Goal: Information Seeking & Learning: Compare options

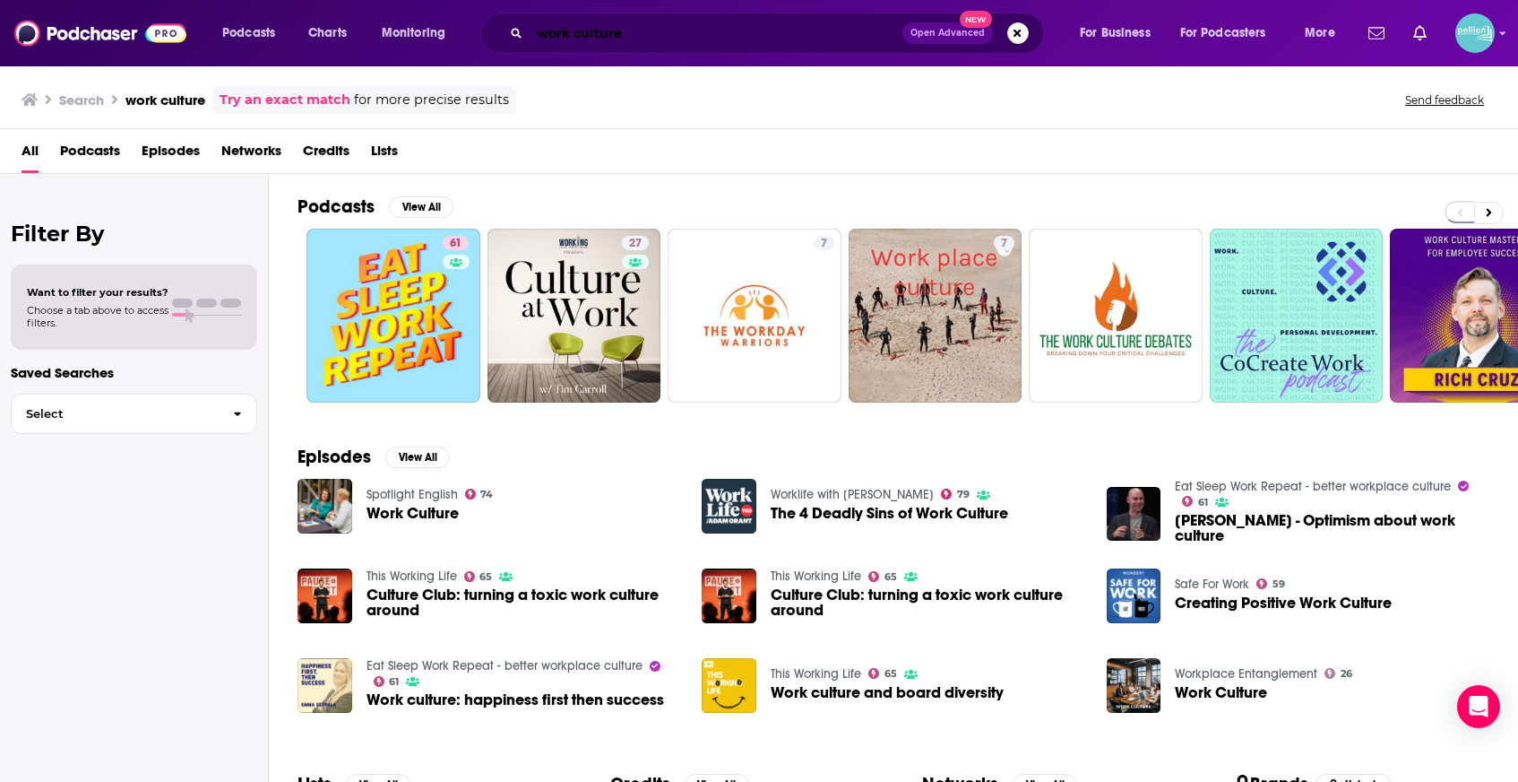
click at [649, 32] on input "work culture" at bounding box center [716, 33] width 373 height 29
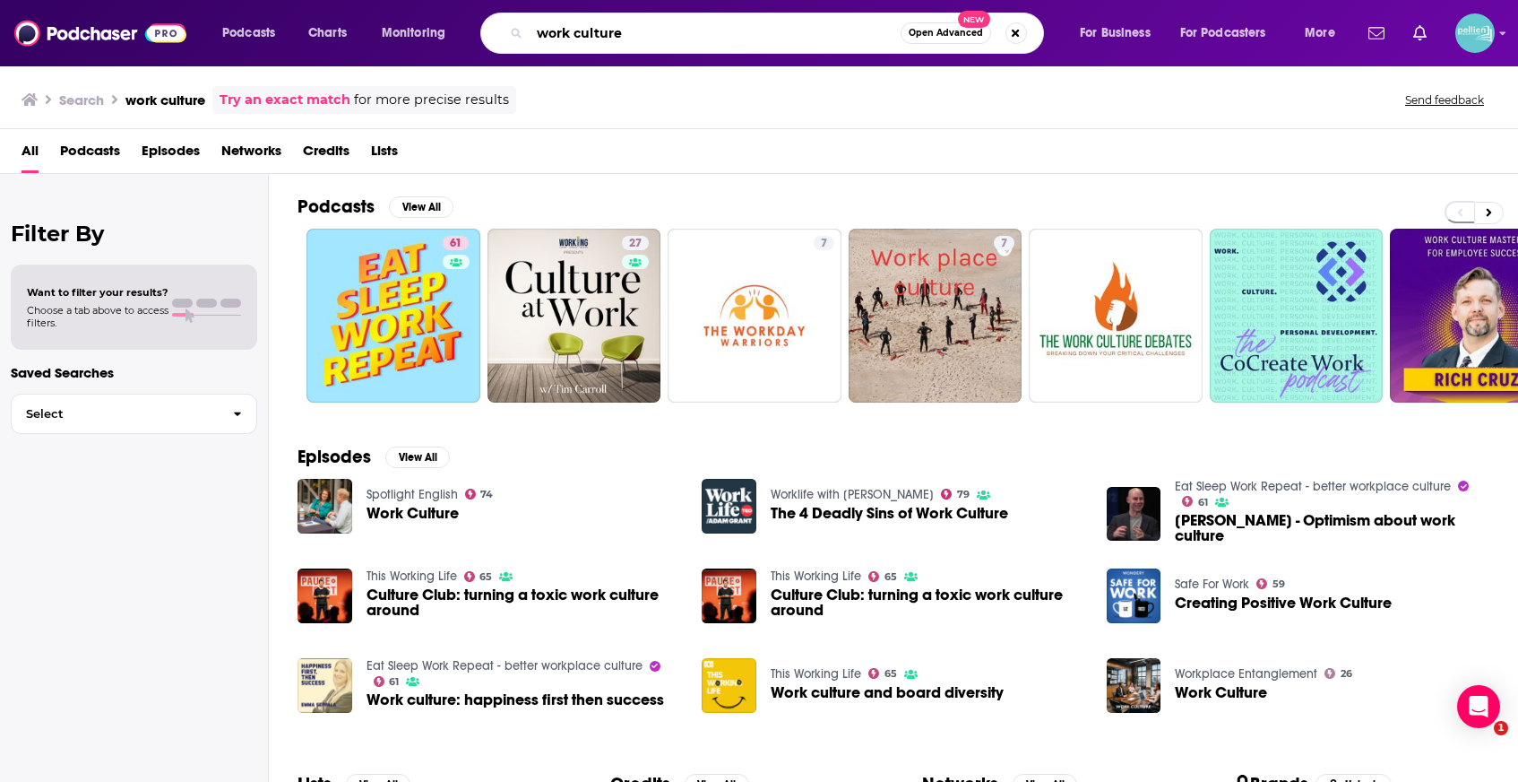
click at [649, 32] on input "work culture" at bounding box center [715, 33] width 371 height 29
paste input "Uncomfortable Conversations"
type input "Uncomfortable Conversations"
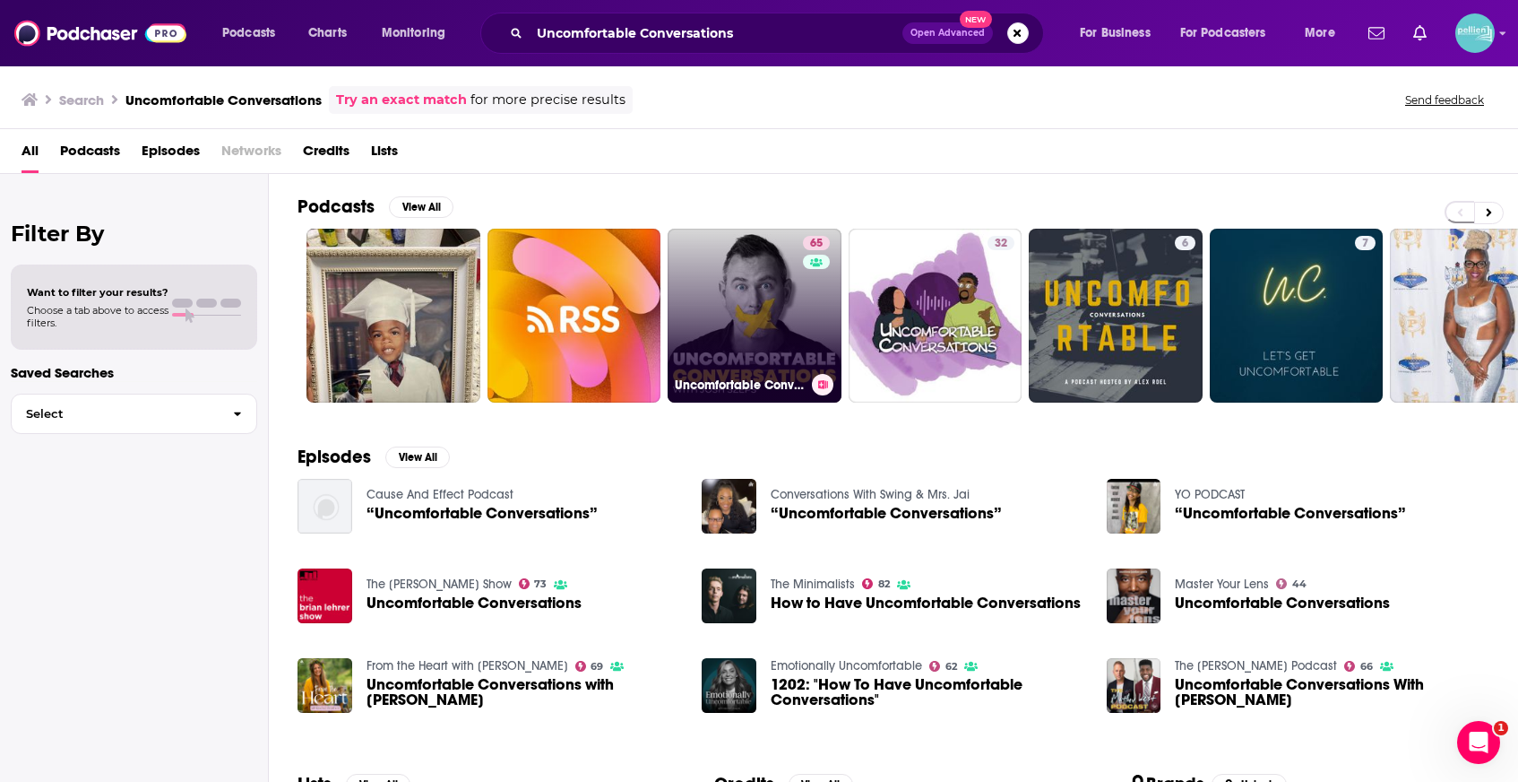
click at [681, 315] on link "65 Uncomfortable Conversations with [PERSON_NAME]" at bounding box center [755, 316] width 174 height 174
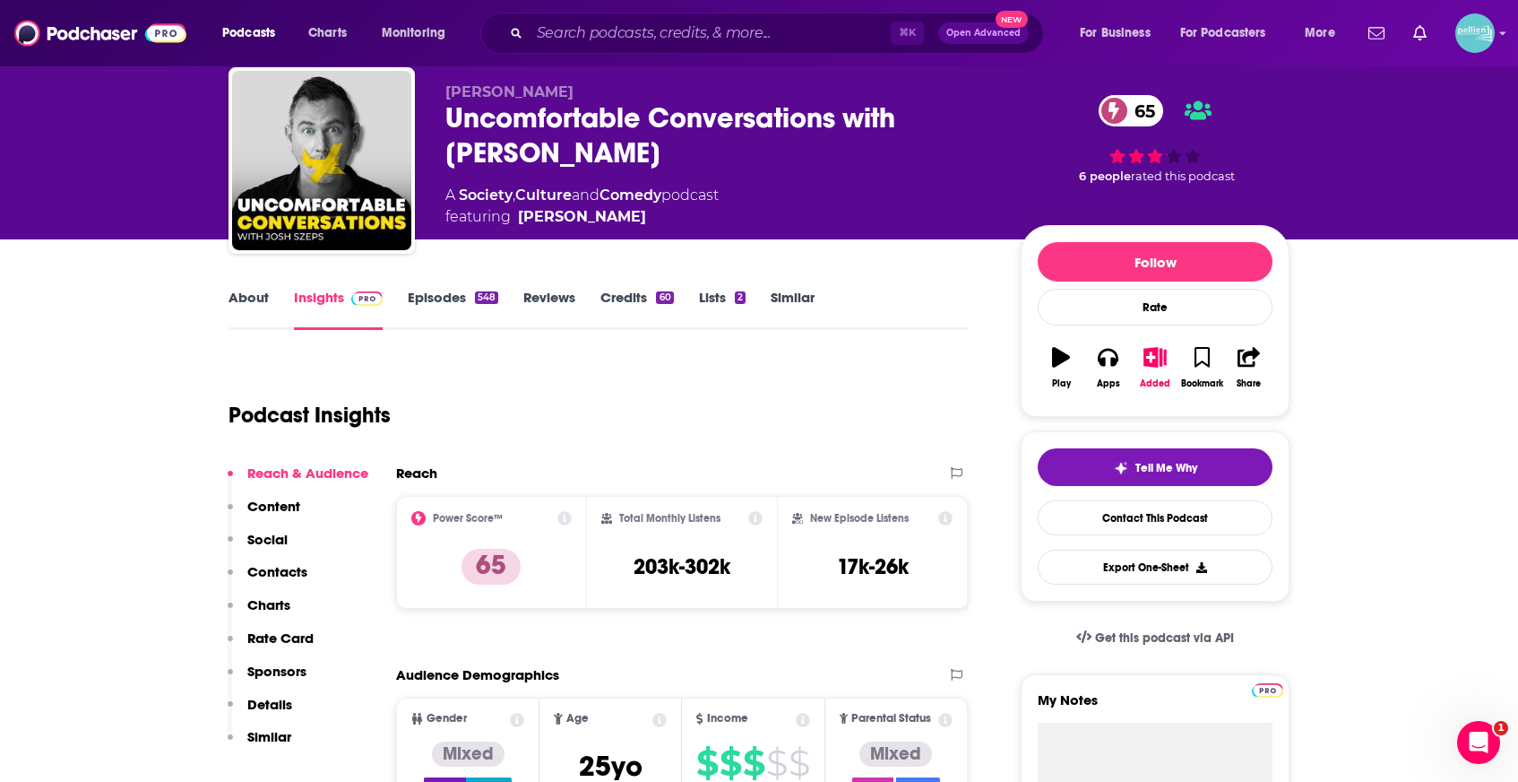
scroll to position [60, 0]
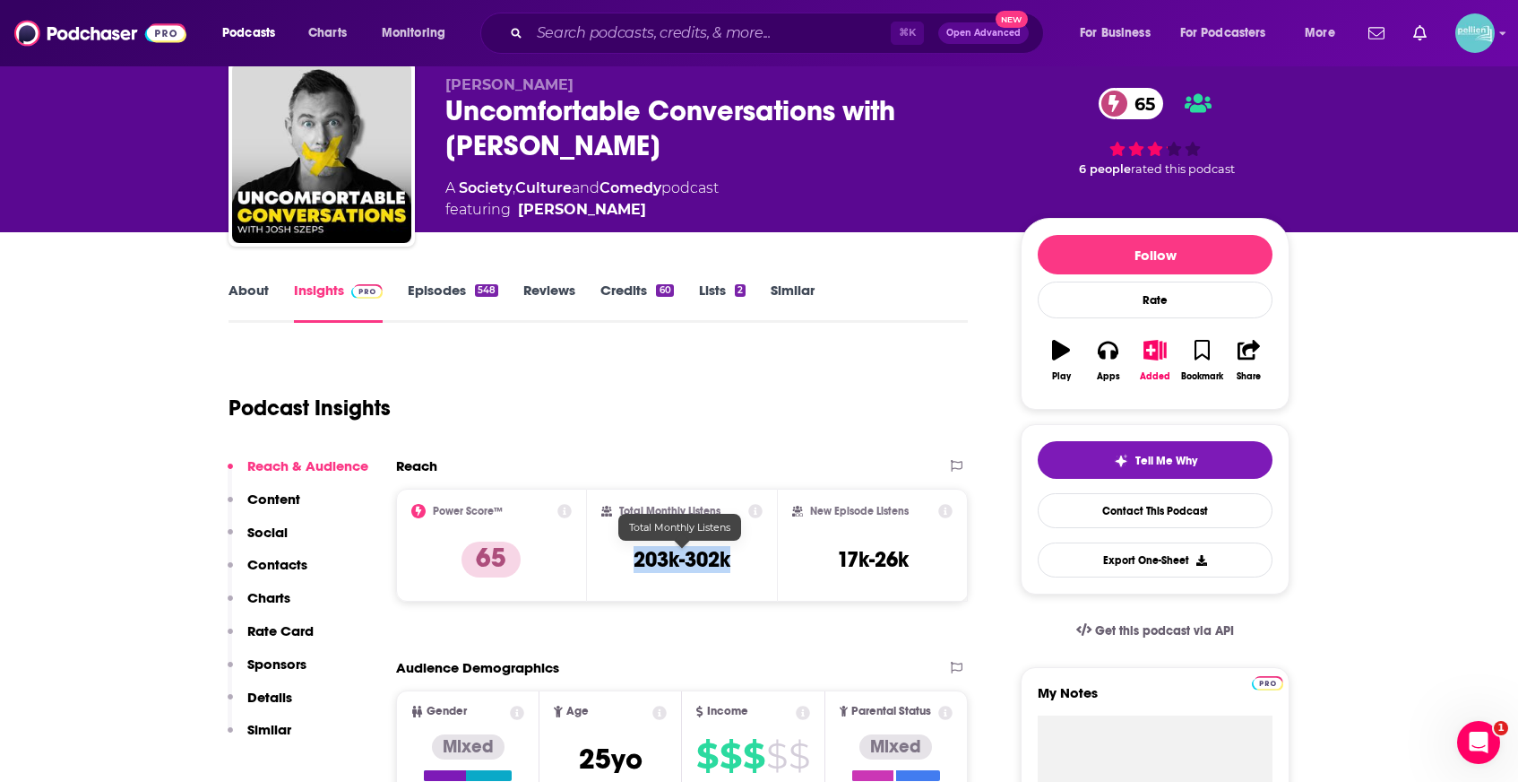
drag, startPoint x: 739, startPoint y: 566, endPoint x: 610, endPoint y: 558, distance: 129.4
click at [610, 558] on div "Total Monthly Listens 203k-302k" at bounding box center [682, 545] width 162 height 82
copy h3 "203k-302k"
click at [252, 282] on link "About" at bounding box center [249, 301] width 40 height 41
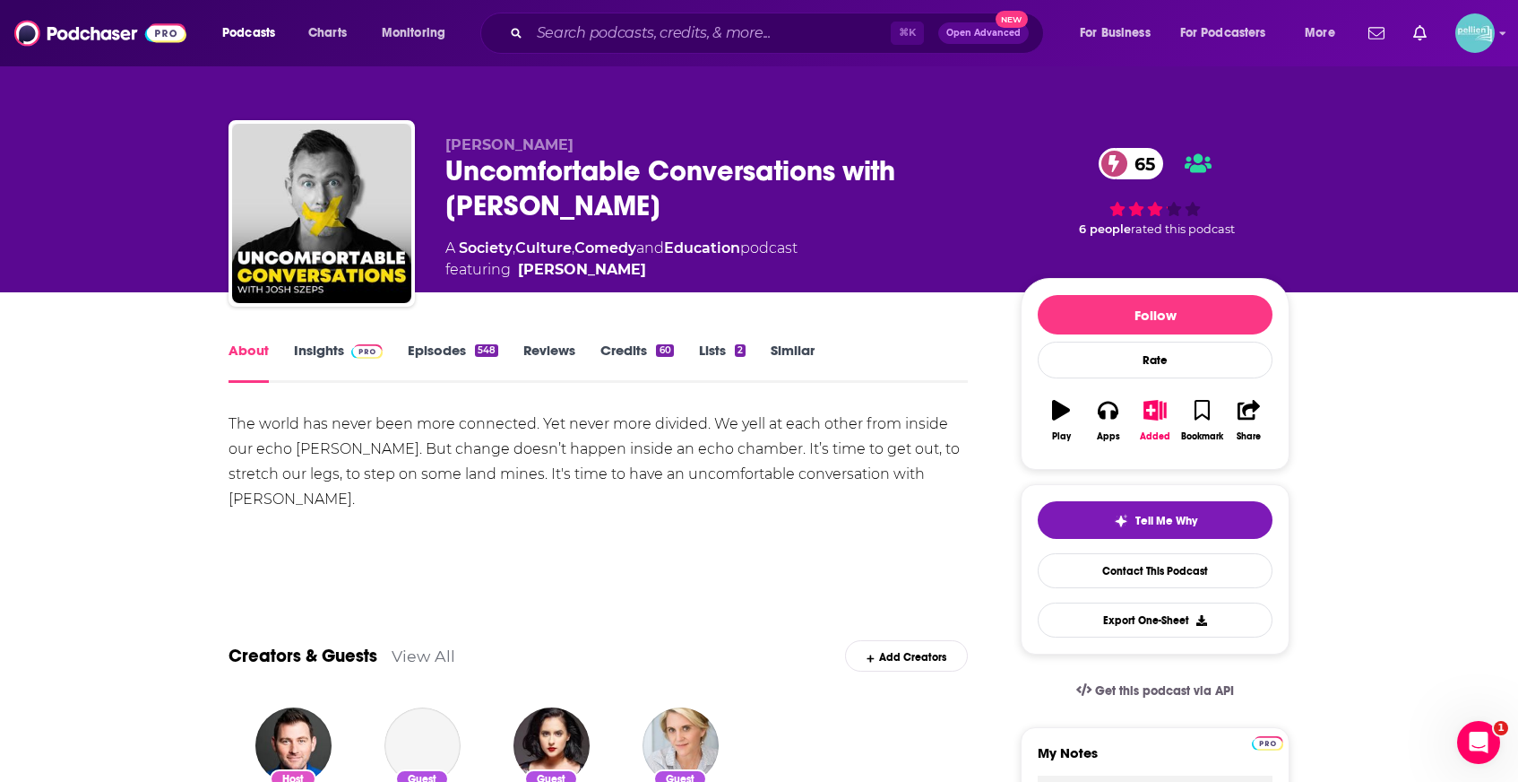
click at [349, 527] on div "The world has never been more connected. Yet never more divided. We yell at eac…" at bounding box center [598, 486] width 739 height 151
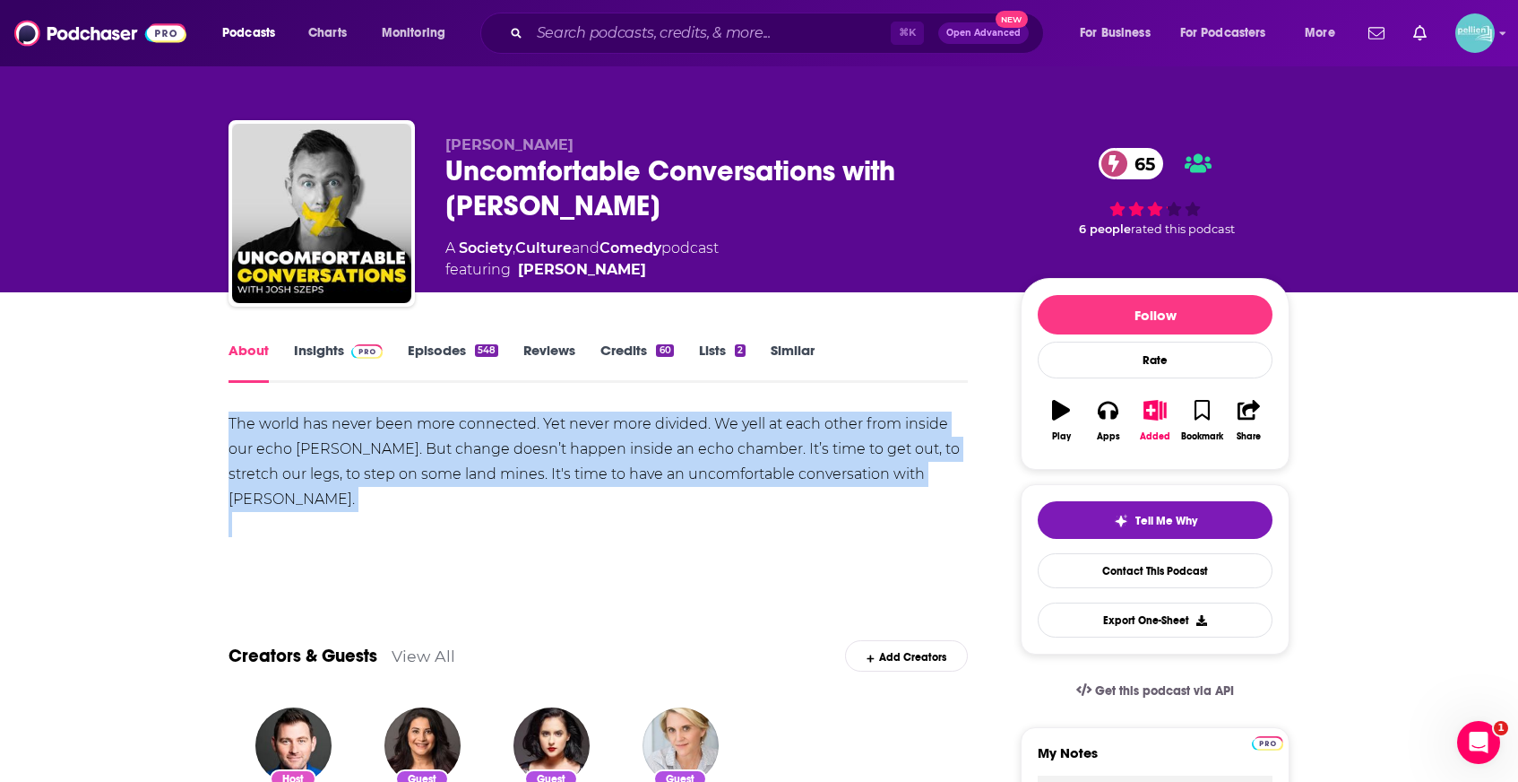
drag, startPoint x: 228, startPoint y: 416, endPoint x: 352, endPoint y: 537, distance: 173.7
click at [352, 537] on div "The world has never been more connected. Yet never more divided. We yell at eac…" at bounding box center [598, 493] width 739 height 164
copy div "The world has never been more connected. Yet never more divided. We yell at eac…"
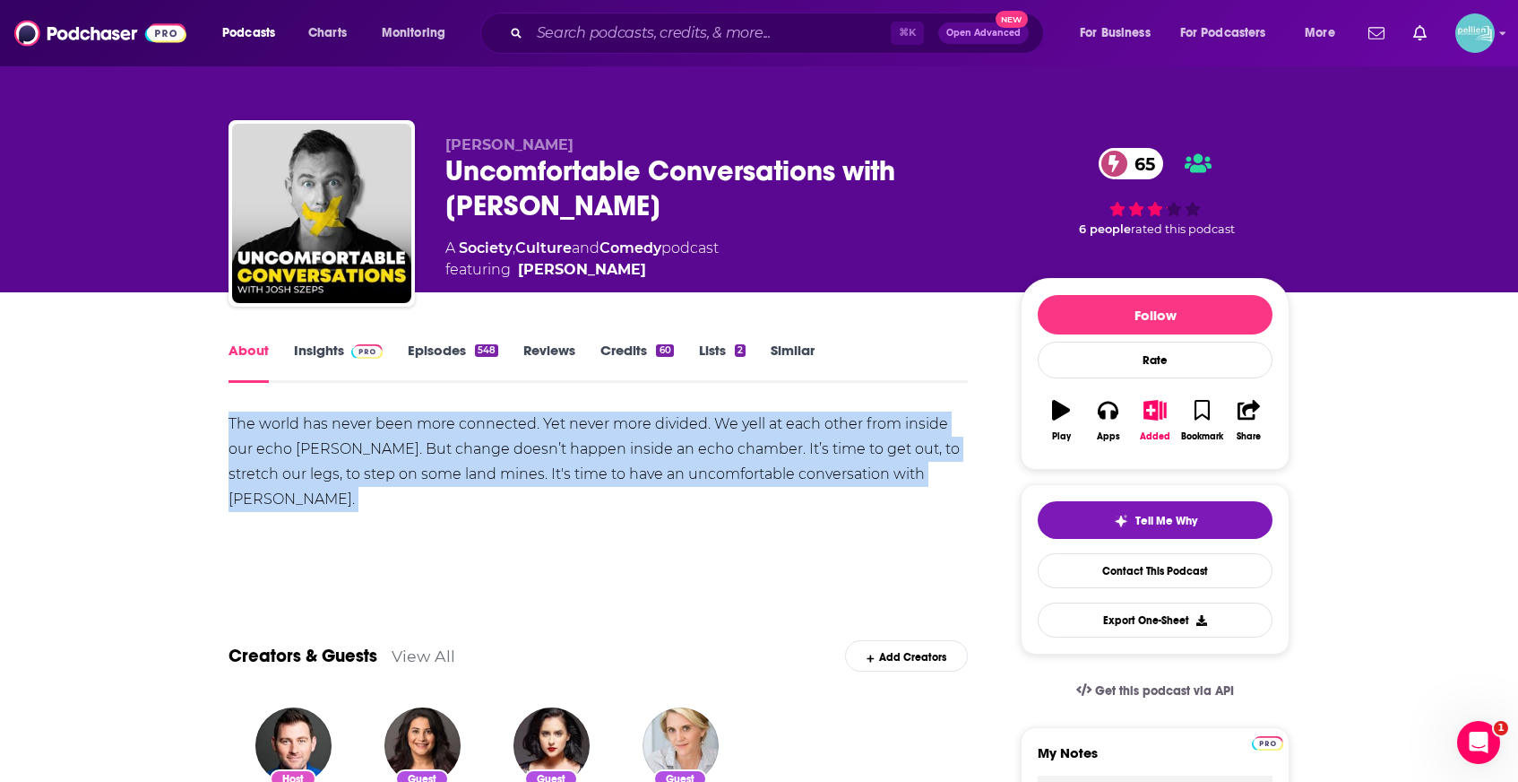
drag, startPoint x: 229, startPoint y: 422, endPoint x: 273, endPoint y: 492, distance: 83.0
click at [273, 492] on div "The world has never been more connected. Yet never more divided. We yell at eac…" at bounding box center [598, 486] width 739 height 151
copy div "The world has never been more connected. Yet never more divided. We yell at eac…"
click at [313, 360] on link "Insights" at bounding box center [338, 361] width 89 height 41
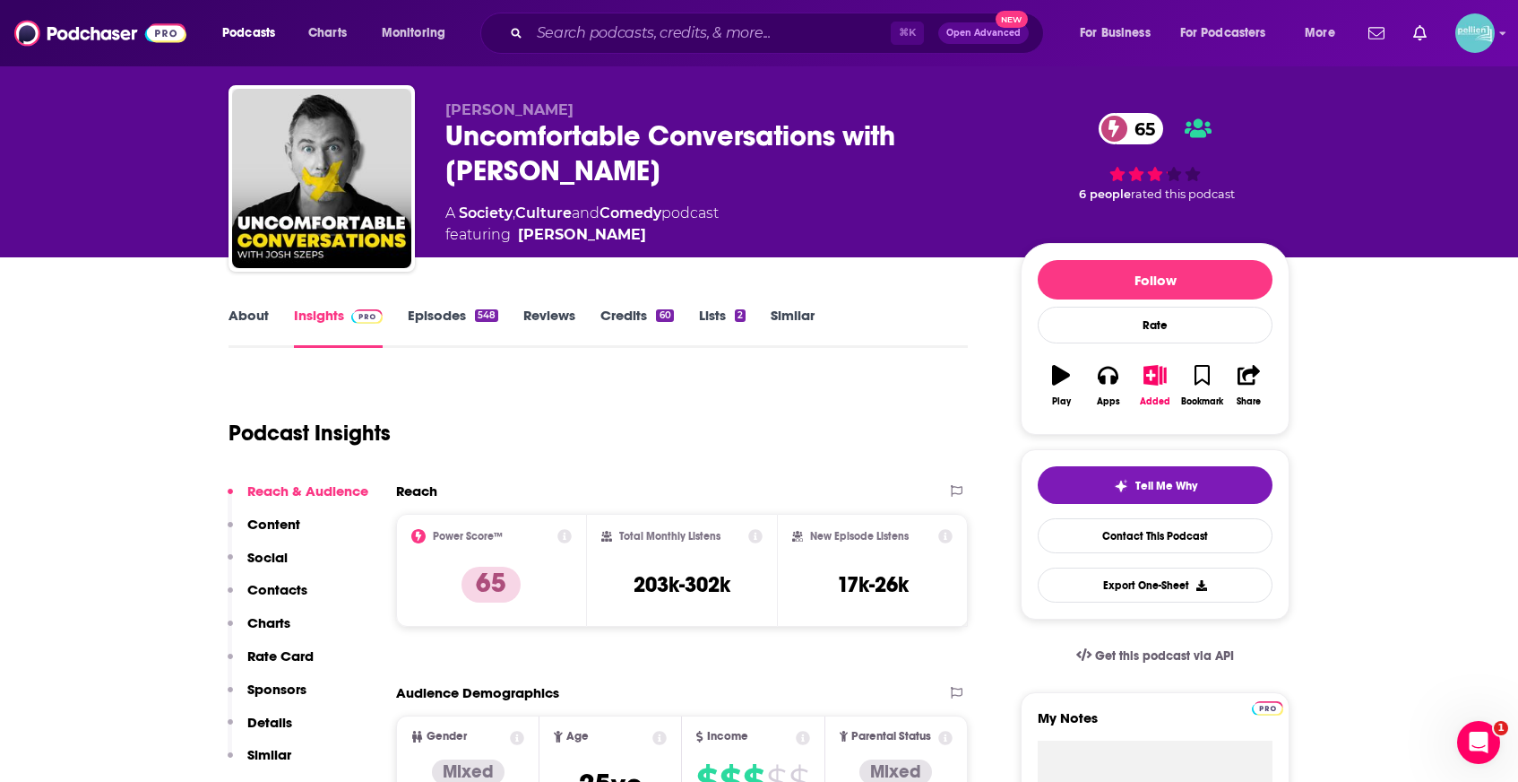
scroll to position [38, 0]
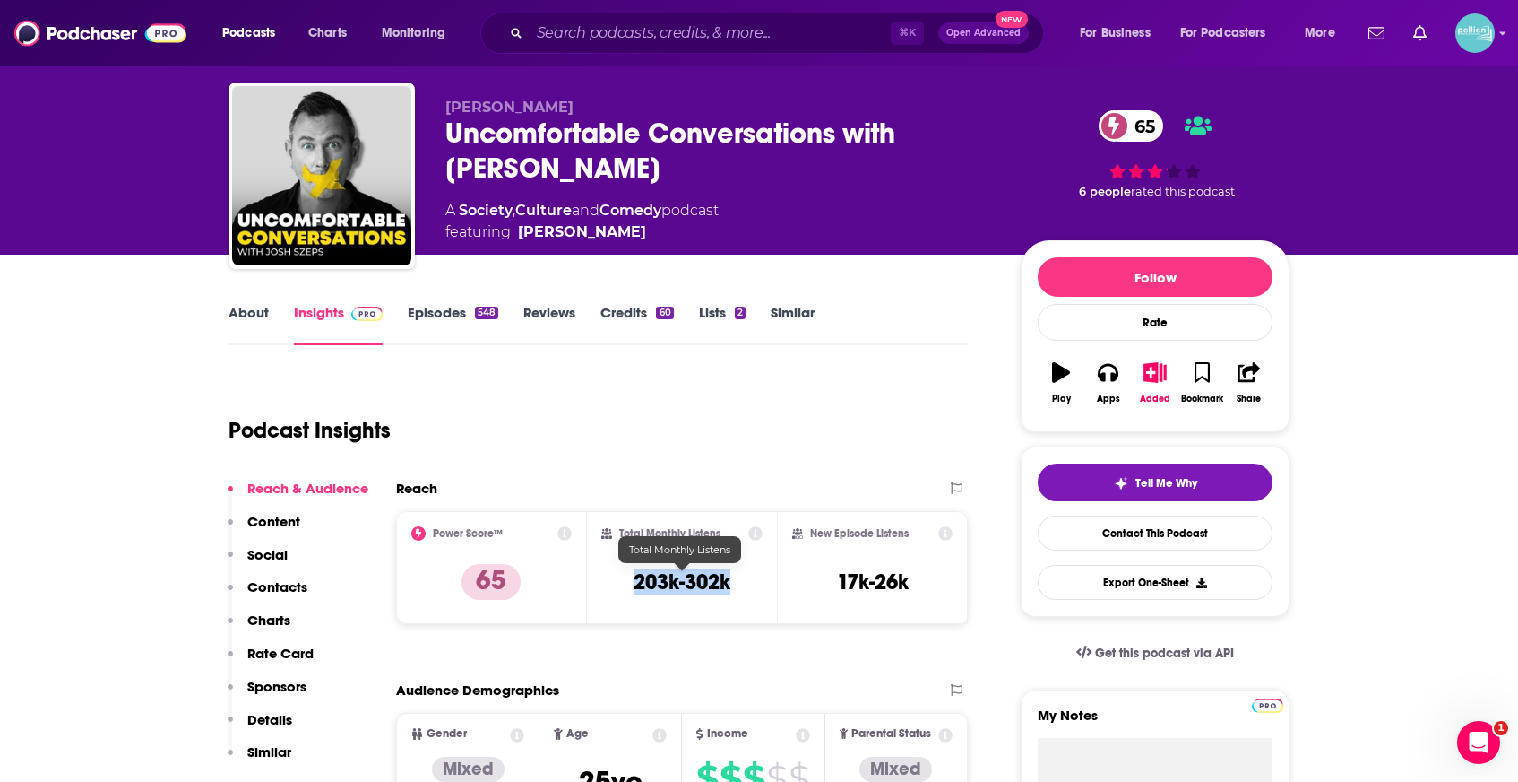
drag, startPoint x: 691, startPoint y: 584, endPoint x: 625, endPoint y: 584, distance: 66.3
click at [625, 584] on div "Total Monthly Listens 203k-302k" at bounding box center [682, 567] width 162 height 82
copy h3 "203k-302k"
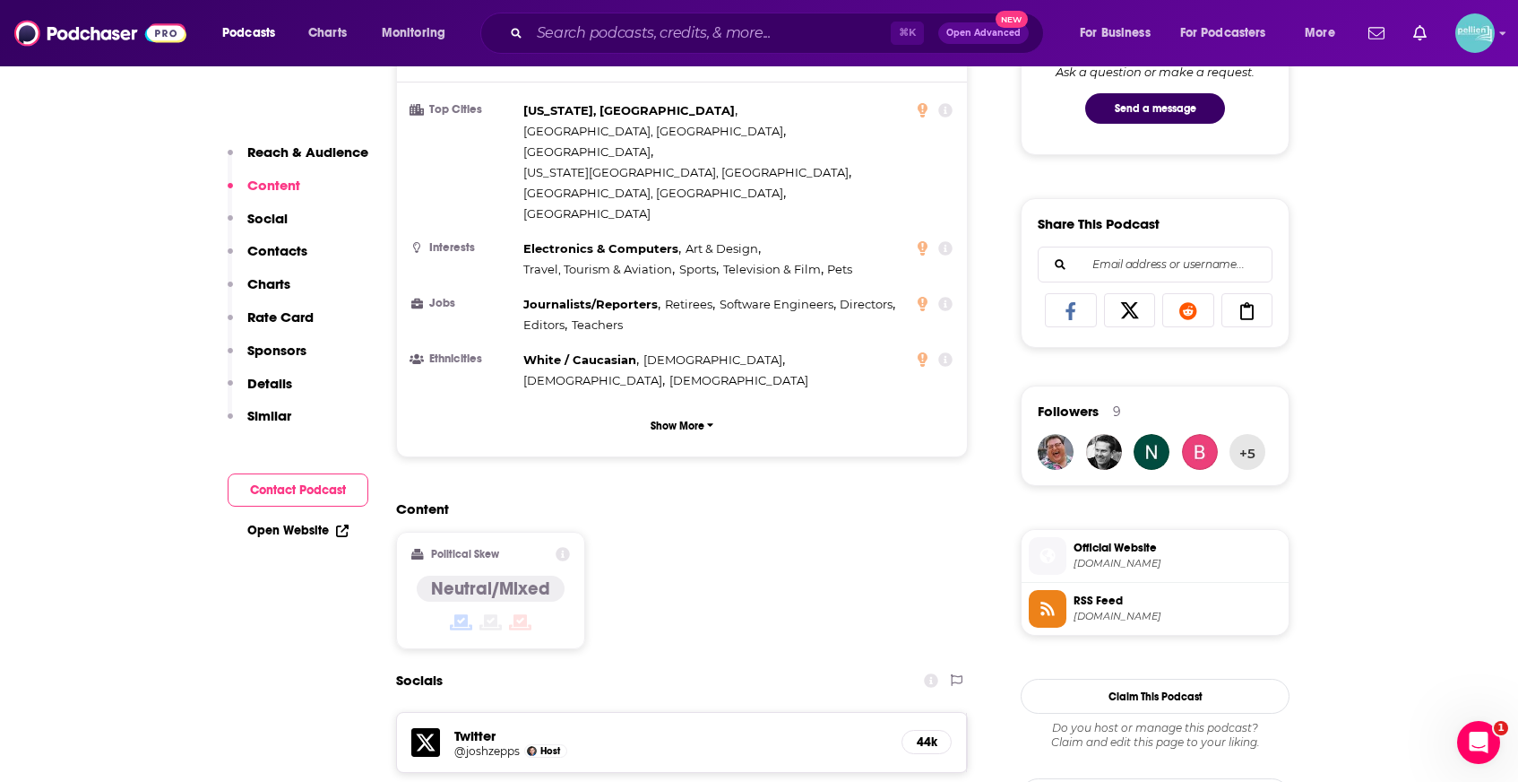
scroll to position [995, 0]
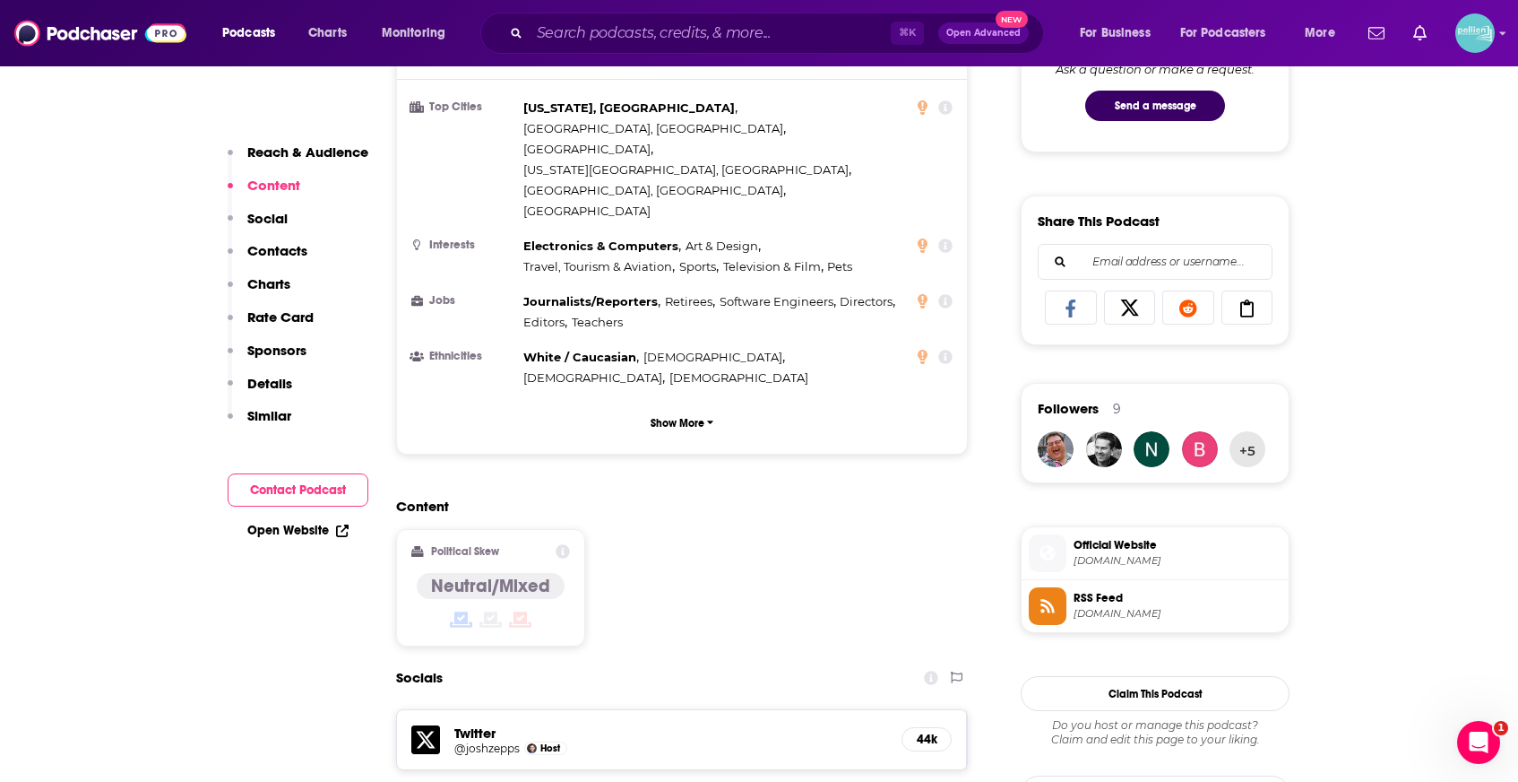
click at [427, 725] on icon at bounding box center [425, 739] width 29 height 29
click at [307, 527] on link "Open Website" at bounding box center [297, 530] width 101 height 15
click at [756, 38] on input "Search podcasts, credits, & more..." at bounding box center [710, 33] width 361 height 29
paste input "The Partially Examined Life Philosophy"
type input "The Partially Examined Life Philosophy"
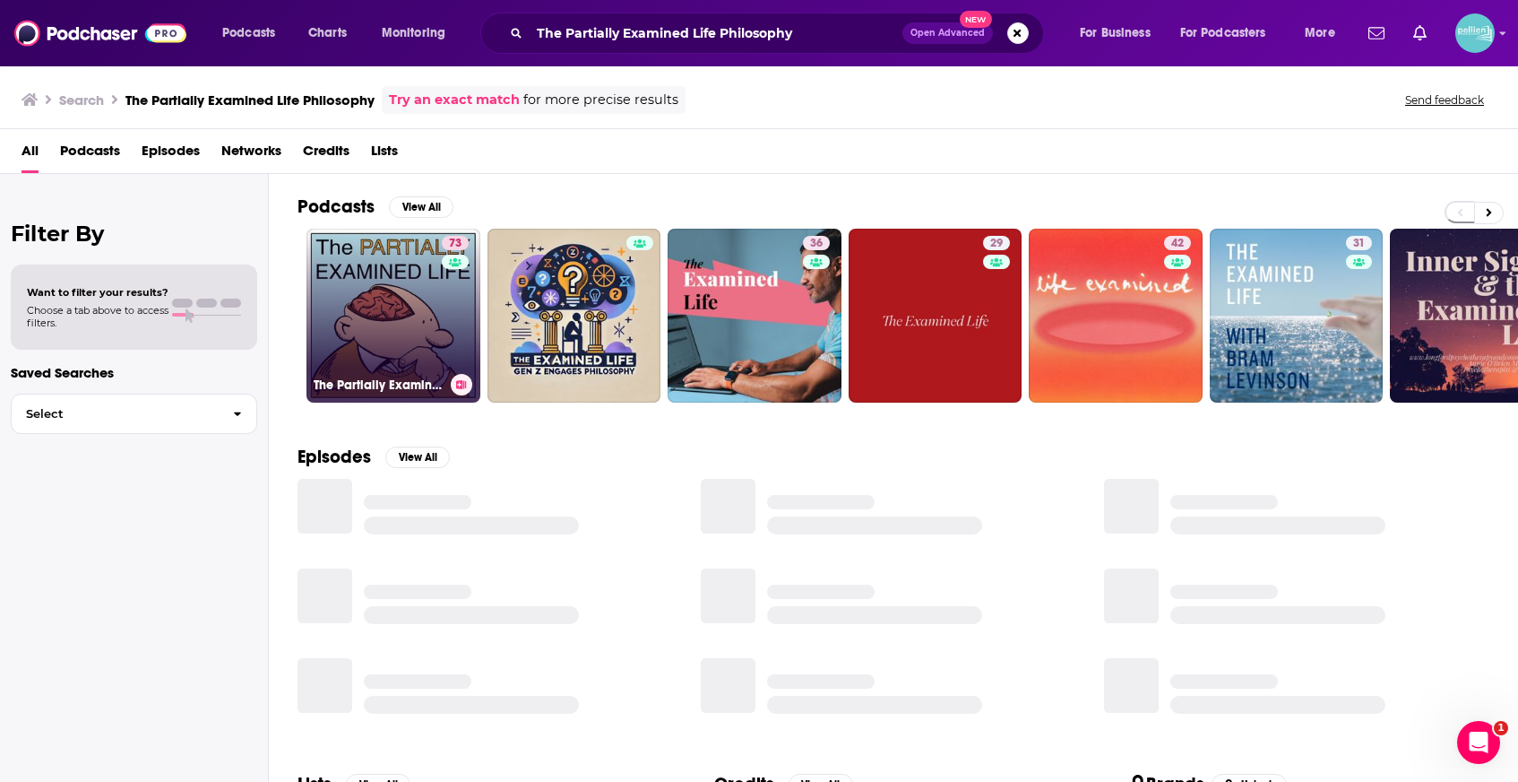
click at [376, 316] on link "73 The Partially Examined Life Philosophy Podcast" at bounding box center [394, 316] width 174 height 174
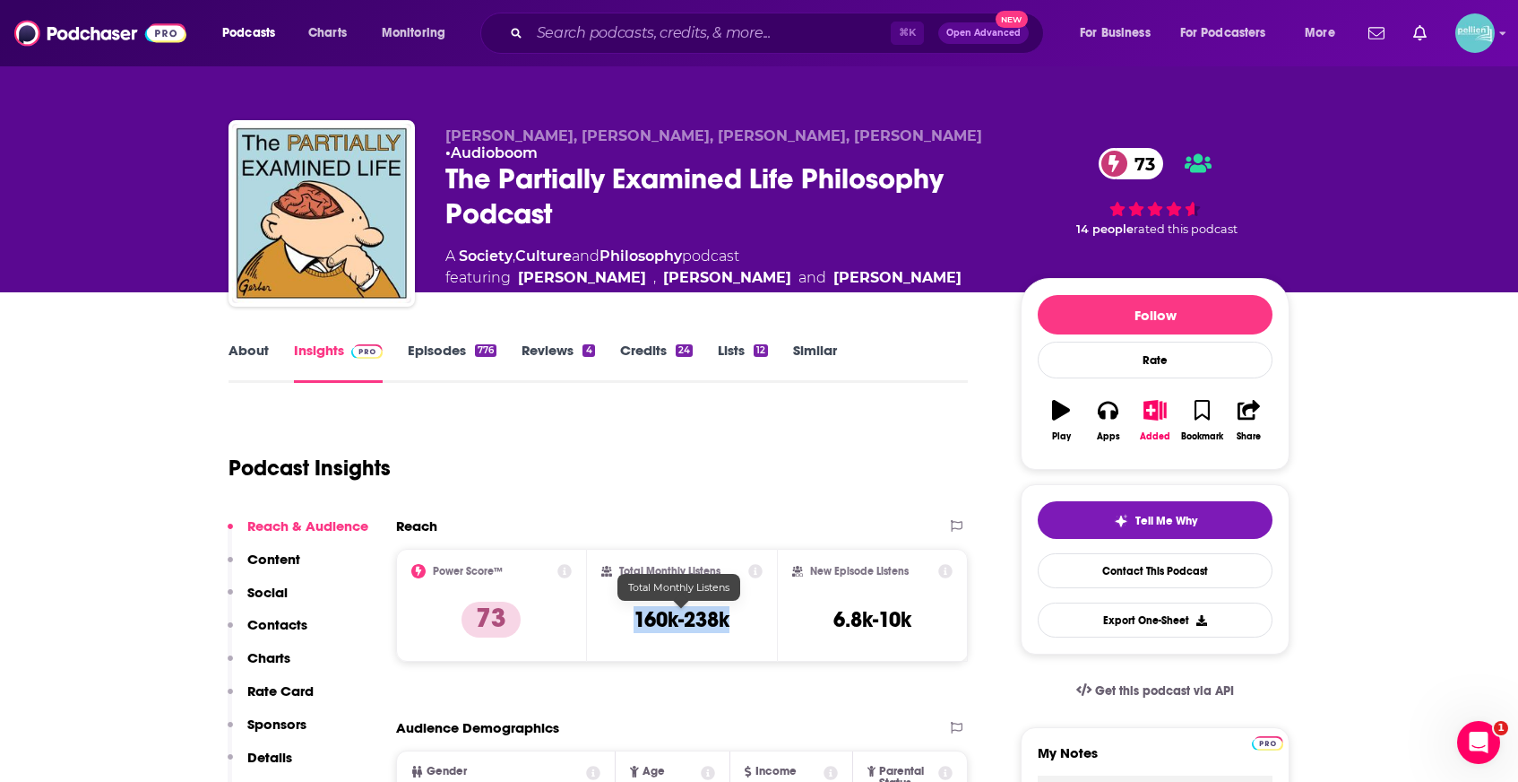
drag, startPoint x: 737, startPoint y: 613, endPoint x: 618, endPoint y: 626, distance: 119.9
click at [618, 626] on div "Total Monthly Listens 160k-238k" at bounding box center [682, 605] width 162 height 82
copy h3 "160k-238k"
